Goal: Task Accomplishment & Management: Manage account settings

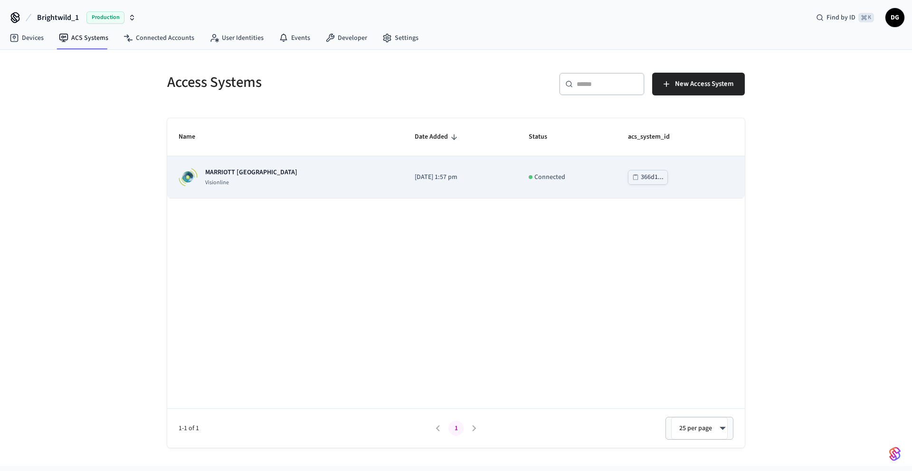
click at [323, 178] on div "MARRIOTT KEY WEST Visionline" at bounding box center [285, 177] width 213 height 19
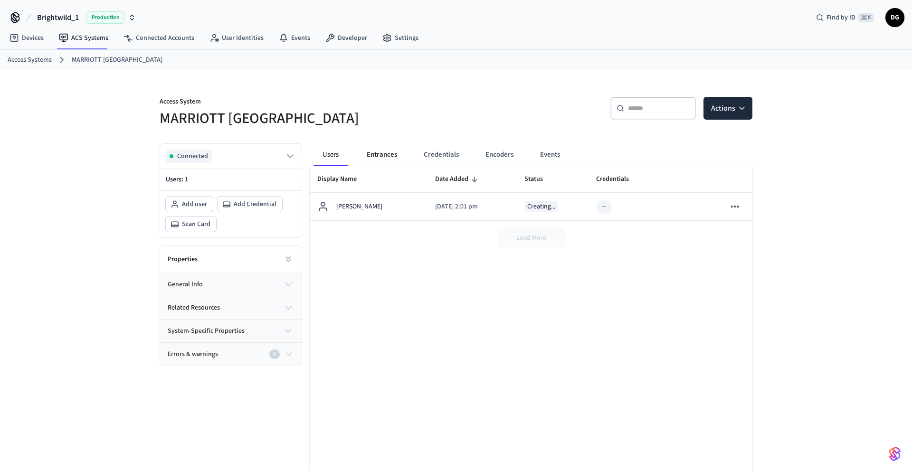
click at [385, 156] on button "Entrances" at bounding box center [382, 155] width 46 height 23
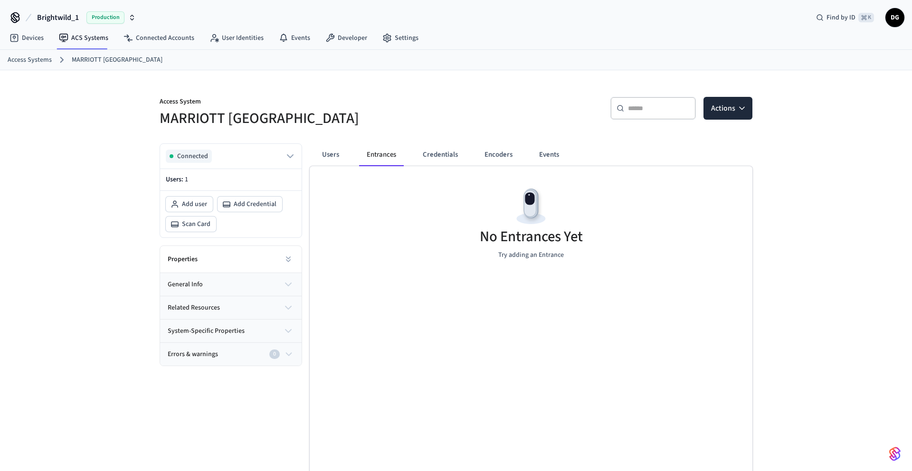
click at [243, 290] on button "general info" at bounding box center [231, 284] width 142 height 23
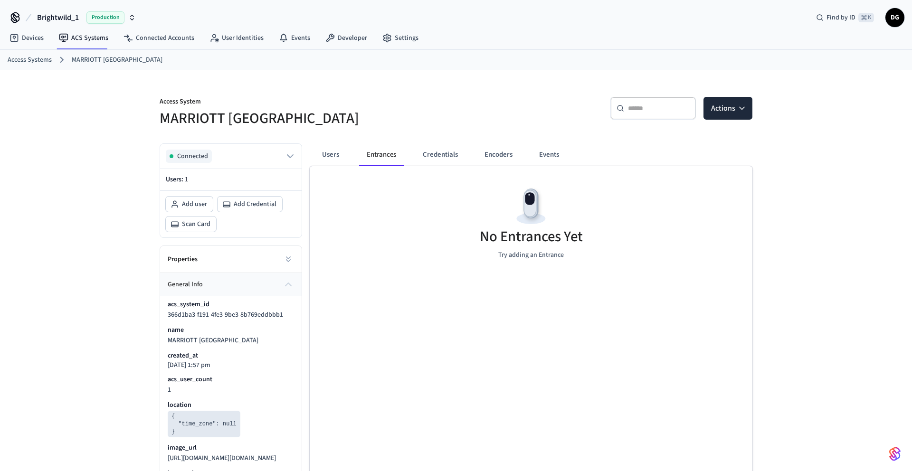
click at [243, 290] on button "general info" at bounding box center [231, 284] width 142 height 23
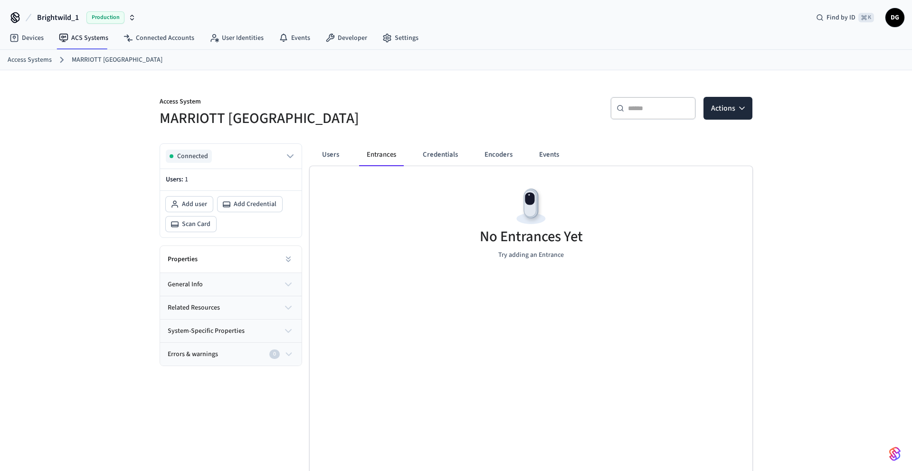
click at [240, 330] on span "system-specific properties" at bounding box center [206, 331] width 77 height 10
click at [433, 158] on button "Credentials" at bounding box center [440, 155] width 50 height 23
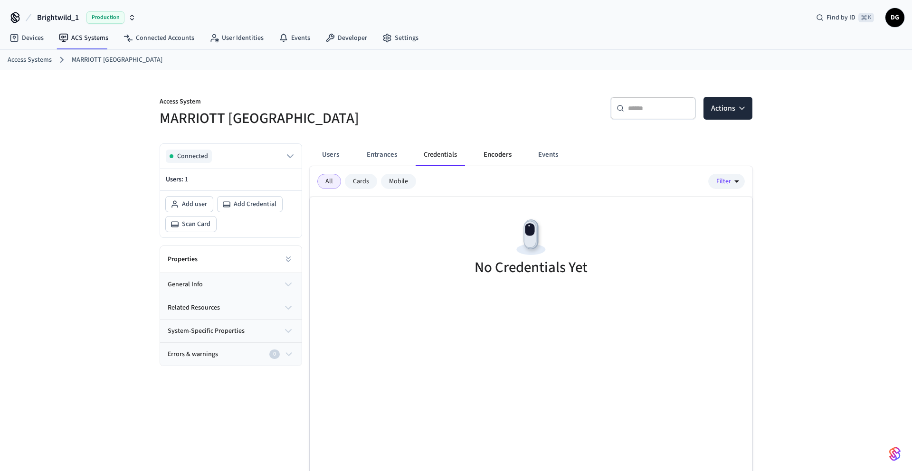
click at [492, 158] on button "Encoders" at bounding box center [497, 155] width 43 height 23
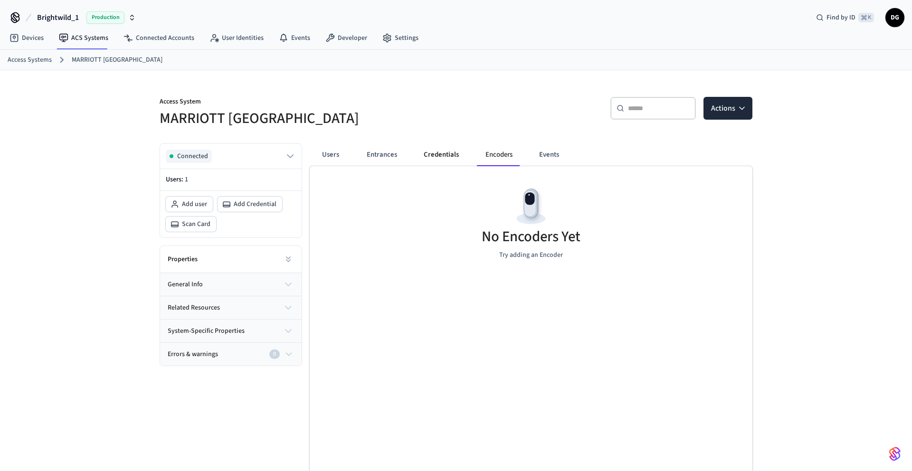
click at [434, 151] on button "Credentials" at bounding box center [441, 155] width 50 height 23
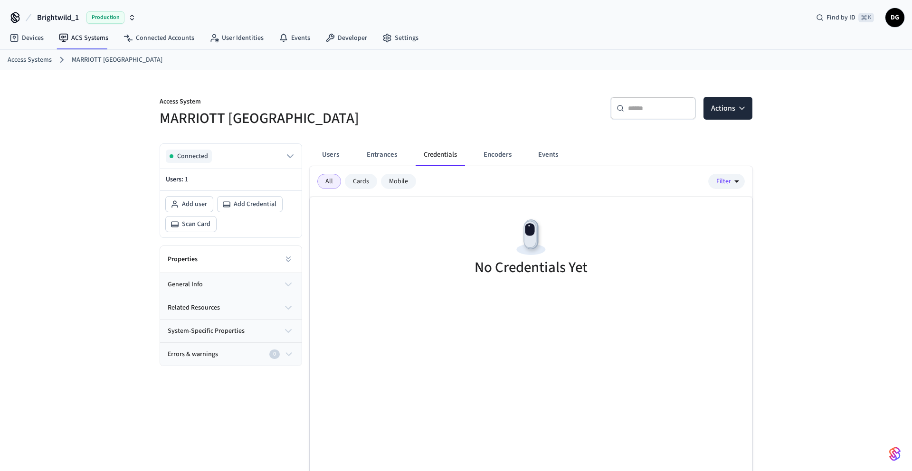
click at [397, 184] on div "Mobile" at bounding box center [398, 181] width 35 height 15
click at [249, 205] on span "Add Credential" at bounding box center [255, 205] width 43 height 10
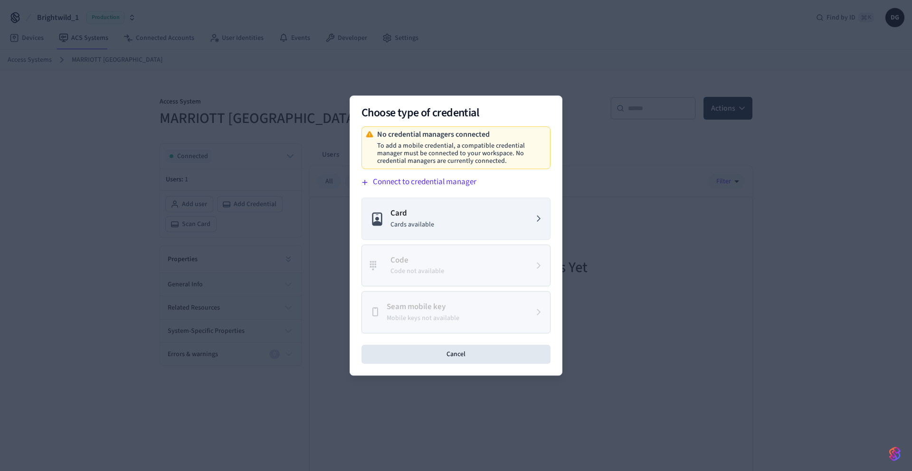
click at [408, 182] on button "Connect to credential manager" at bounding box center [454, 182] width 193 height 15
click at [547, 57] on div at bounding box center [456, 235] width 912 height 471
